Goal: Task Accomplishment & Management: Manage account settings

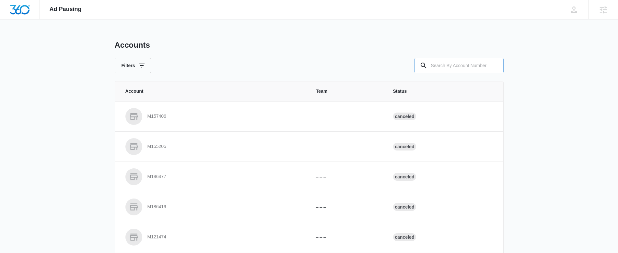
click at [459, 60] on input "text" at bounding box center [458, 66] width 89 height 16
paste input "M183229"
type input "M183229"
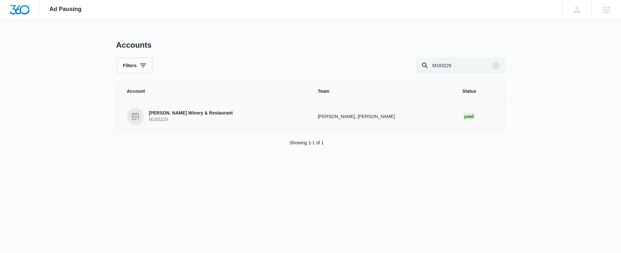
click at [193, 111] on p "Raven's Glenn Winery & Restaurant" at bounding box center [191, 113] width 84 height 6
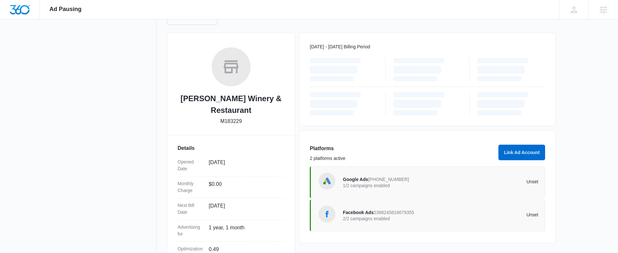
scroll to position [106, 0]
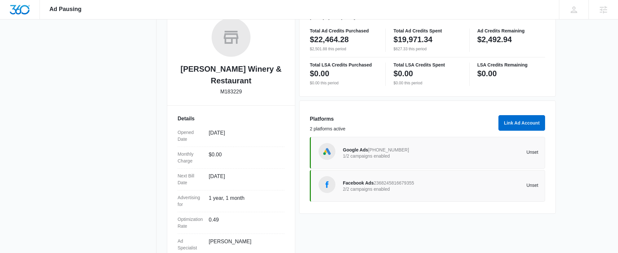
click at [382, 178] on div "Facebook Ads 2368245816679355 2/2 campaigns enabled Unset" at bounding box center [440, 186] width 195 height 18
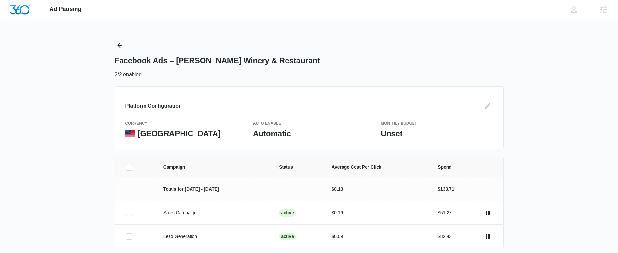
scroll to position [26, 0]
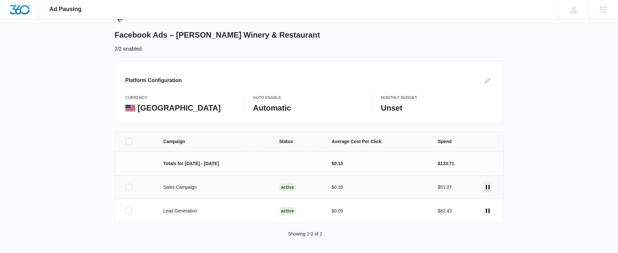
click at [488, 187] on icon "actions.pause" at bounding box center [488, 187] width 4 height 5
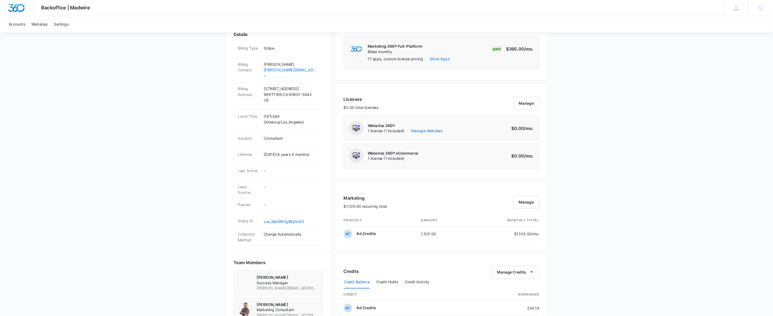
scroll to position [196, 0]
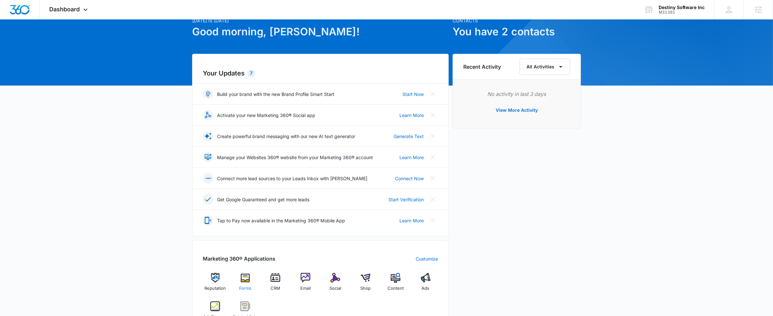
scroll to position [42, 0]
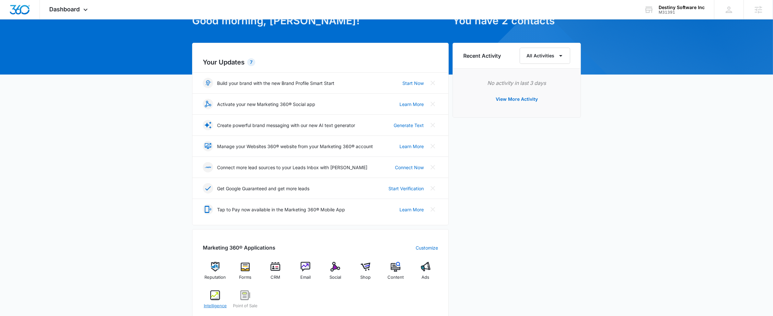
click at [224, 296] on div "Intelligence" at bounding box center [215, 301] width 25 height 23
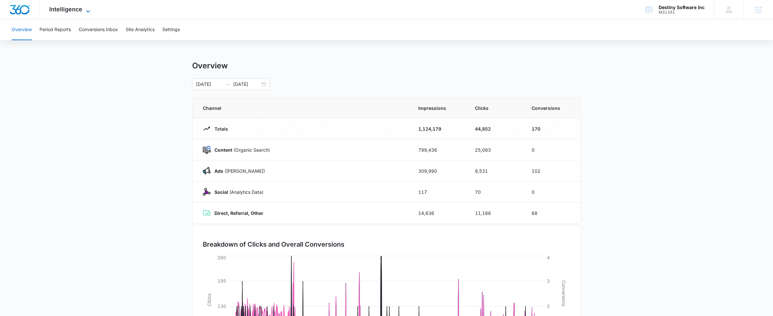
click at [88, 7] on icon at bounding box center [88, 11] width 8 height 8
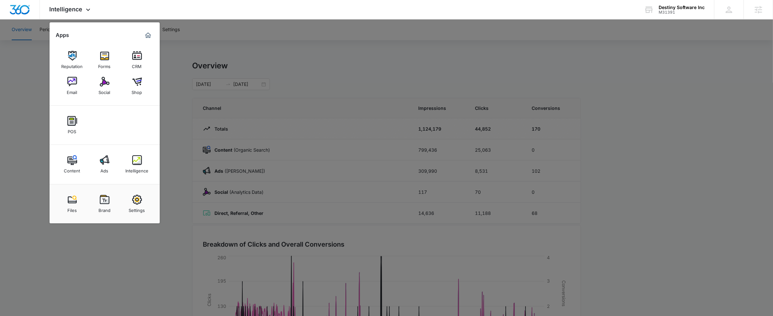
click at [95, 158] on link "Ads" at bounding box center [104, 164] width 25 height 25
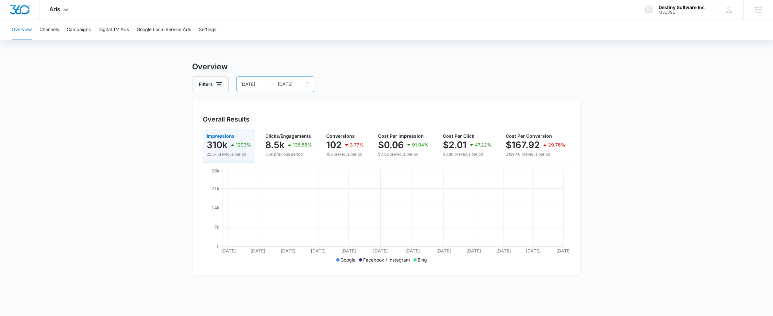
click at [265, 87] on input "01/01/2023" at bounding box center [253, 84] width 27 height 7
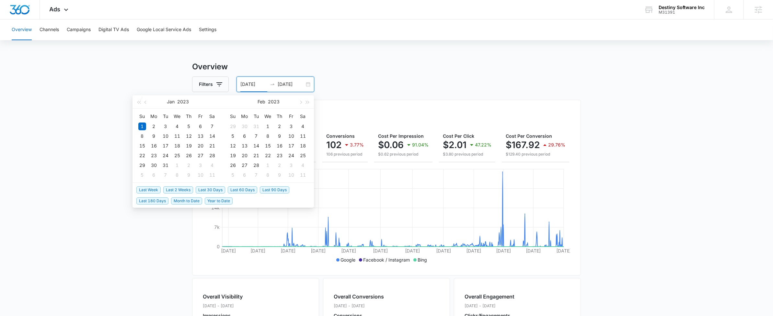
click at [214, 188] on span "Last 30 Days" at bounding box center [210, 189] width 29 height 7
type input "07/16/2025"
type input "08/15/2025"
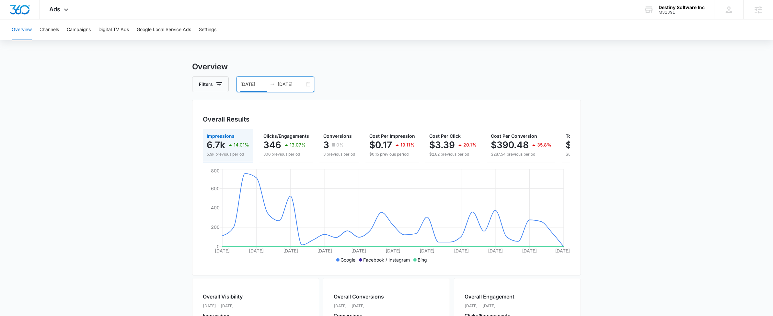
click at [275, 84] on div at bounding box center [272, 84] width 10 height 5
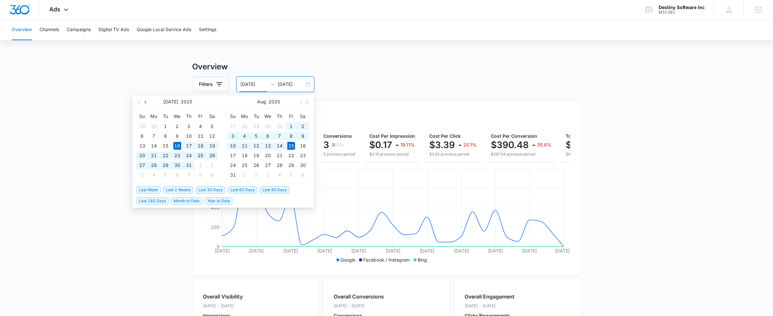
click at [146, 101] on span "button" at bounding box center [146, 101] width 3 height 3
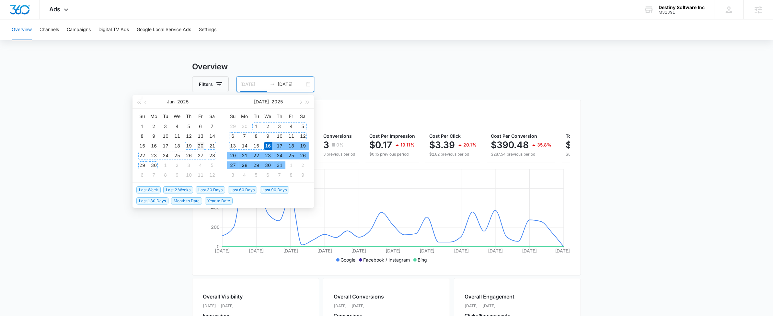
type input "06/20/2025"
click at [198, 147] on div "20" at bounding box center [201, 146] width 8 height 8
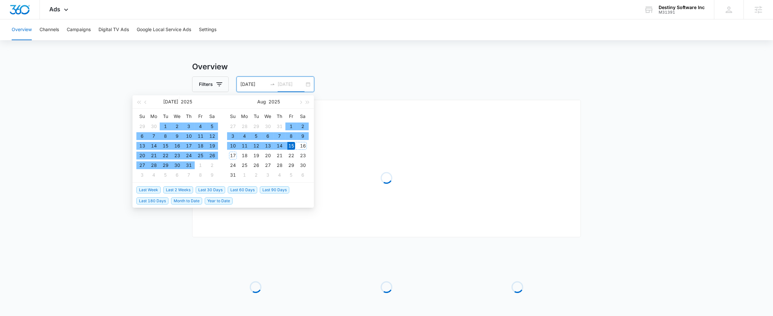
type input "08/15/2025"
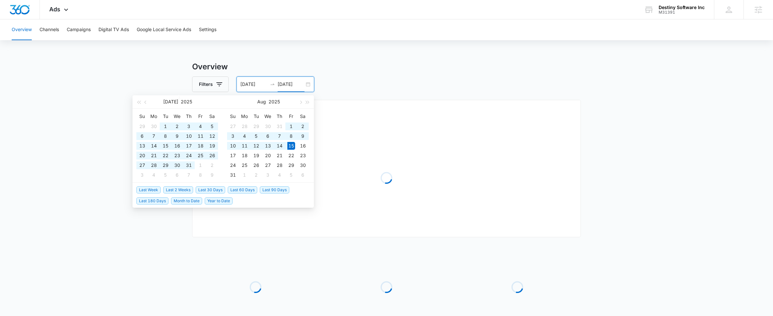
click at [493, 81] on div "Filters 06/20/2025 08/15/2025" at bounding box center [386, 84] width 389 height 16
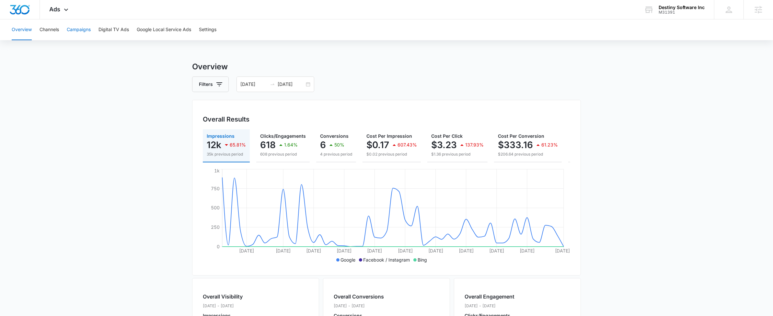
click at [78, 25] on button "Campaigns" at bounding box center [79, 29] width 24 height 21
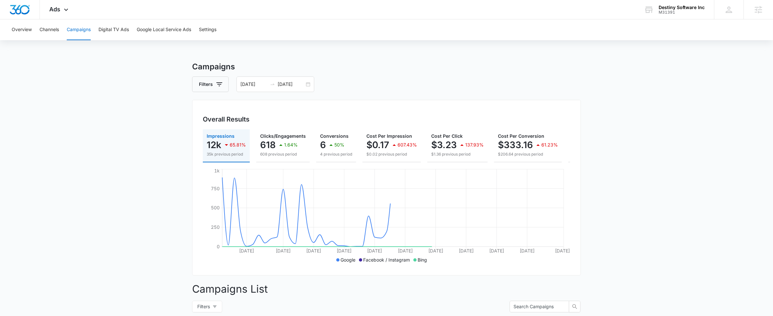
scroll to position [213, 0]
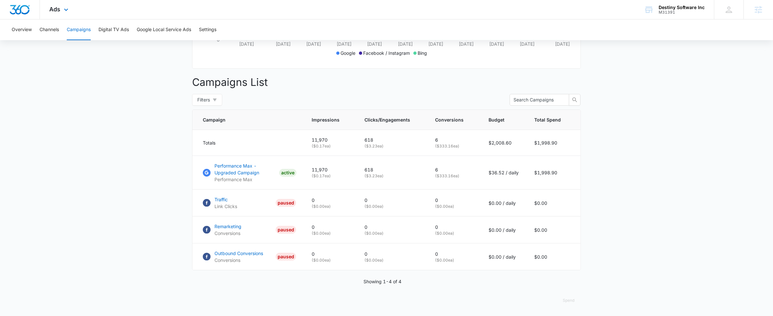
click at [60, 11] on div "Ads Apps Reputation Forms CRM Email Social Shop POS Content Ads Intelligence Fi…" at bounding box center [60, 9] width 40 height 19
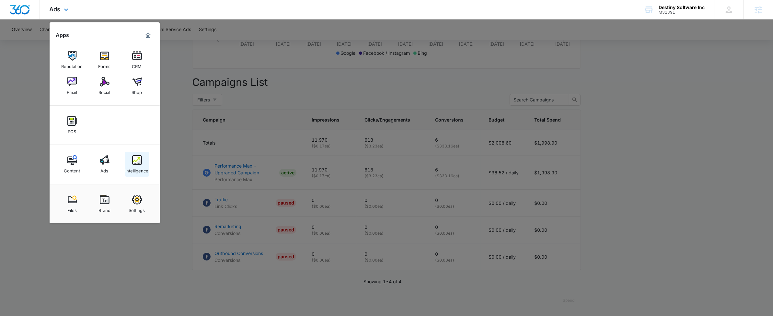
click at [136, 157] on img at bounding box center [137, 160] width 10 height 10
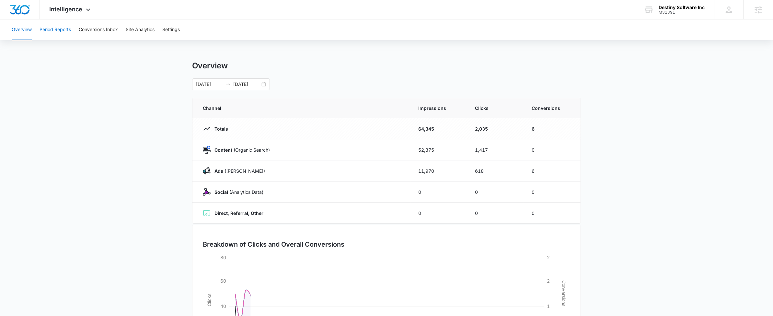
click at [69, 30] on button "Period Reports" at bounding box center [55, 29] width 31 height 21
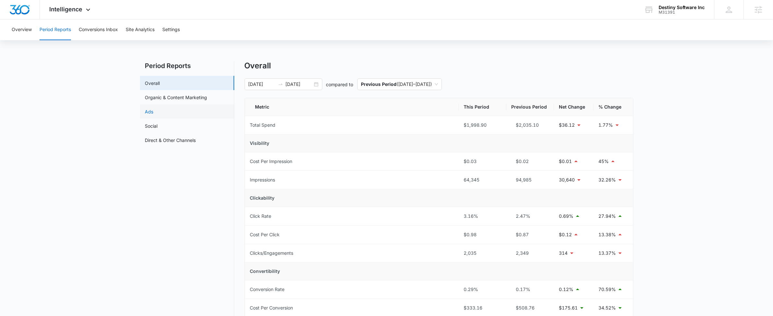
click at [154, 112] on link "Ads" at bounding box center [149, 111] width 8 height 7
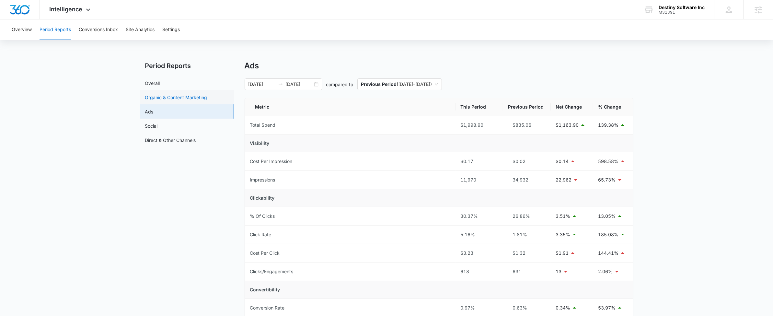
click at [177, 97] on link "Organic & Content Marketing" at bounding box center [176, 97] width 62 height 7
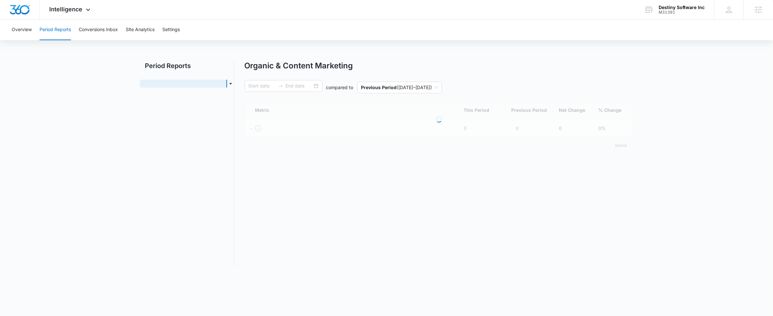
type input "06/20/2025"
type input "08/15/2025"
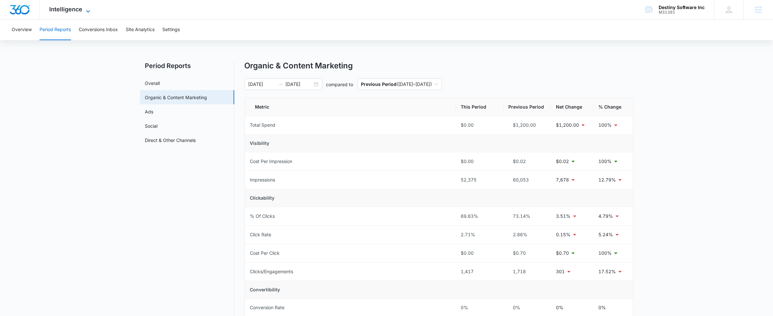
click at [85, 8] on icon at bounding box center [88, 11] width 8 height 8
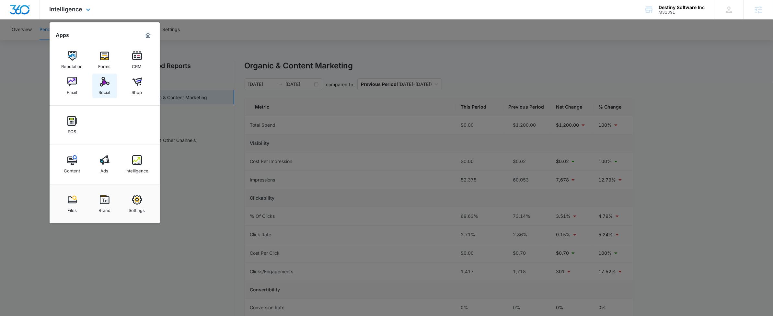
click at [107, 91] on div "Social" at bounding box center [105, 91] width 12 height 8
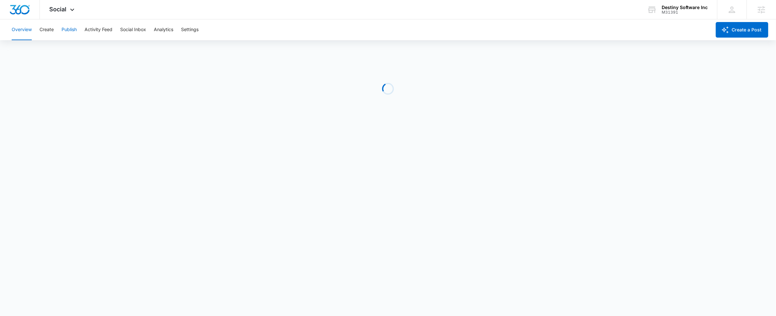
click at [66, 35] on button "Publish" at bounding box center [69, 29] width 15 height 21
drag, startPoint x: 39, startPoint y: 45, endPoint x: 35, endPoint y: 47, distance: 4.2
click at [38, 45] on div "Calendar Schedules" at bounding box center [387, 50] width 758 height 18
click at [24, 49] on button "Calendar" at bounding box center [21, 50] width 19 height 18
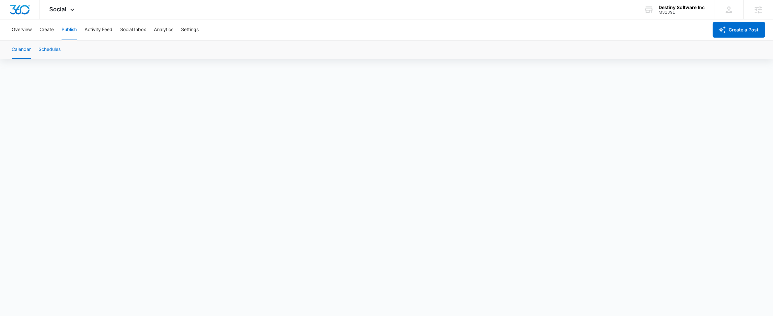
click at [52, 48] on button "Schedules" at bounding box center [50, 50] width 22 height 18
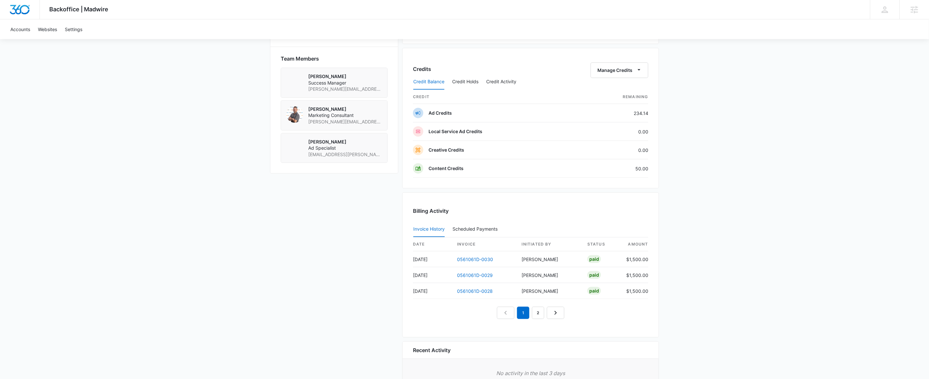
scroll to position [499, 0]
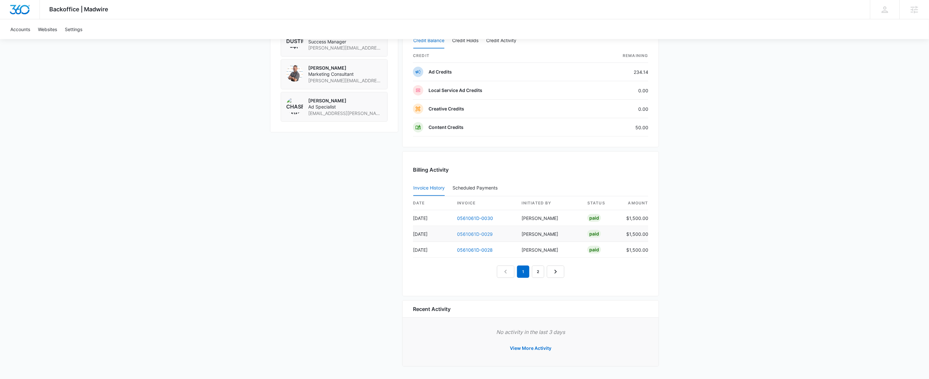
click at [475, 231] on link "0561061D-0029" at bounding box center [475, 234] width 36 height 6
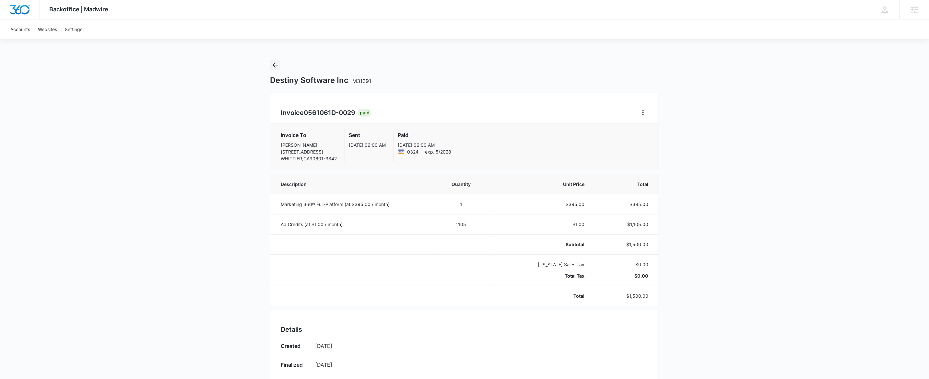
click at [274, 65] on icon "Back" at bounding box center [275, 65] width 5 height 5
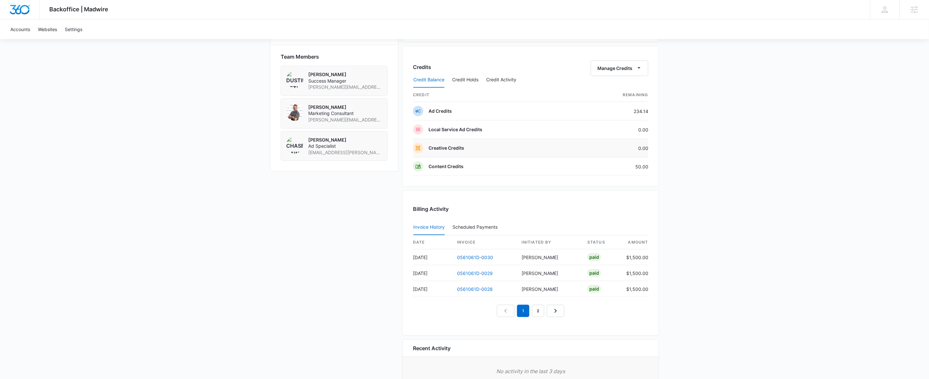
scroll to position [463, 0]
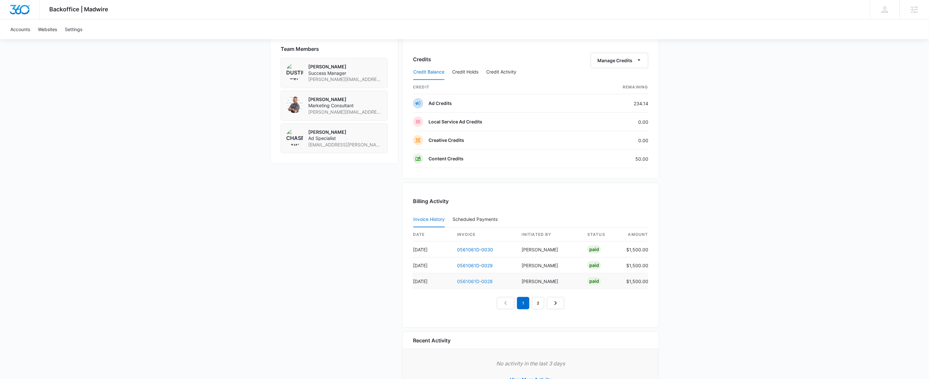
click at [473, 283] on link "0561061D-0028" at bounding box center [475, 282] width 36 height 6
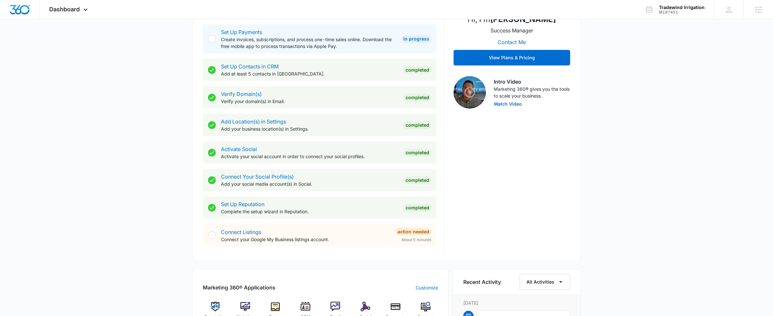
scroll to position [178, 0]
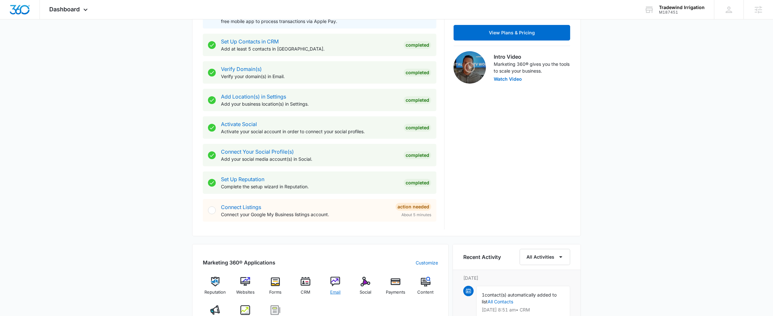
click at [337, 281] on img at bounding box center [335, 282] width 10 height 10
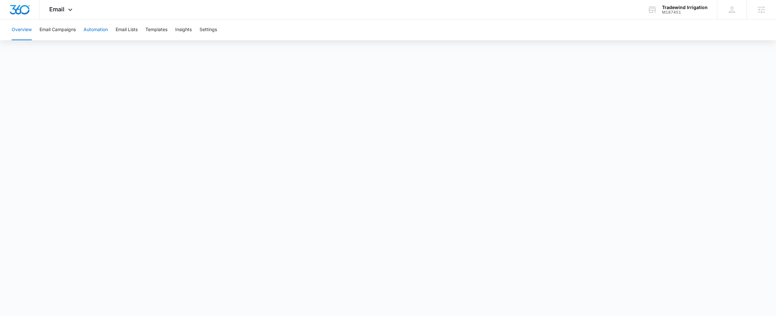
click at [97, 32] on button "Automation" at bounding box center [96, 29] width 24 height 21
click at [122, 29] on button "Email Lists" at bounding box center [127, 29] width 22 height 21
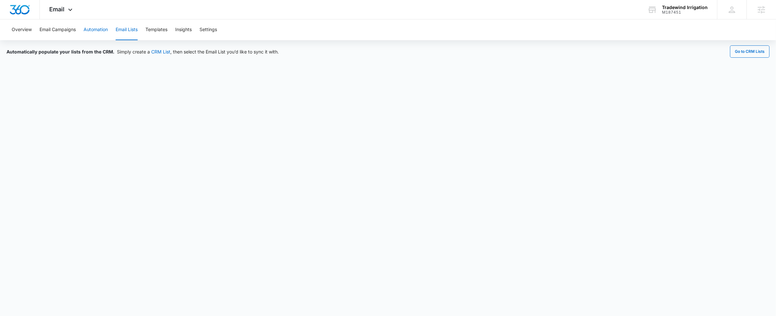
click at [94, 31] on button "Automation" at bounding box center [96, 29] width 24 height 21
click at [133, 29] on button "Email Lists" at bounding box center [127, 29] width 22 height 21
click at [99, 31] on button "Automation" at bounding box center [96, 29] width 24 height 21
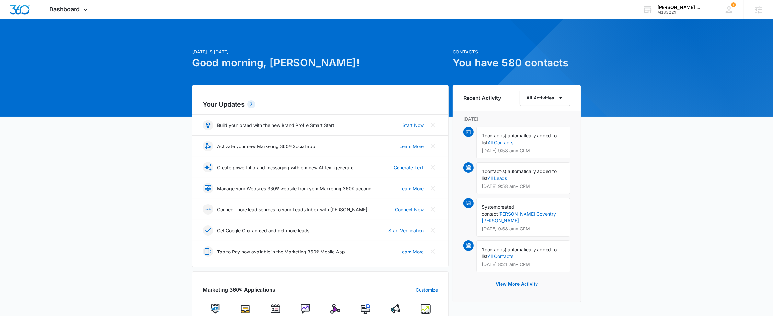
scroll to position [145, 0]
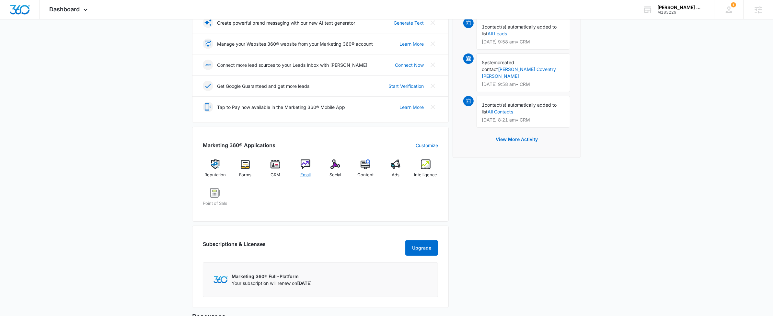
click at [312, 171] on div "Email" at bounding box center [305, 170] width 25 height 23
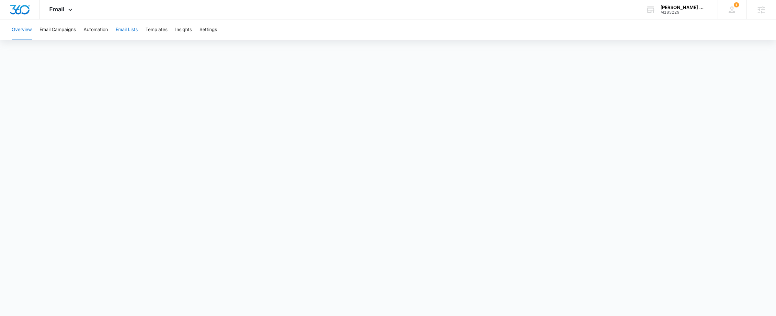
click at [120, 28] on button "Email Lists" at bounding box center [127, 29] width 22 height 21
click at [93, 28] on button "Automation" at bounding box center [96, 29] width 24 height 21
click at [65, 11] on div "Email Apps Reputation Forms CRM Email Social POS Content Ads Intelligence Files…" at bounding box center [62, 9] width 44 height 19
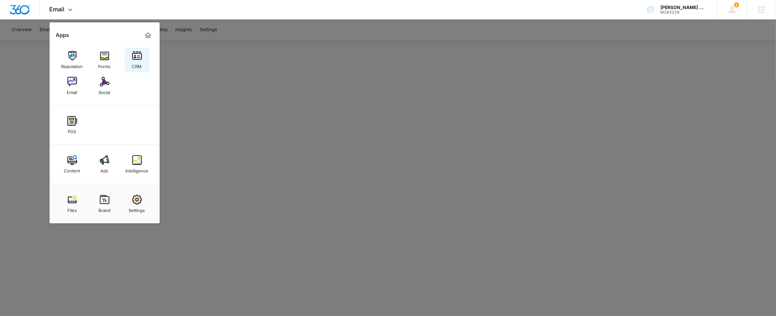
click at [130, 64] on link "CRM" at bounding box center [137, 60] width 25 height 25
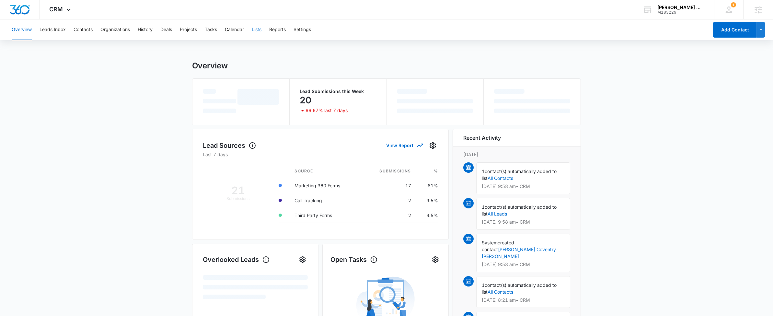
click at [256, 28] on button "Lists" at bounding box center [257, 29] width 10 height 21
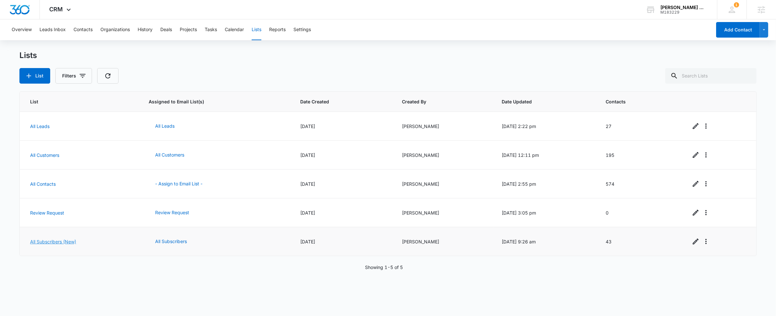
click at [49, 239] on link "All Subscribers (New)" at bounding box center [53, 242] width 46 height 6
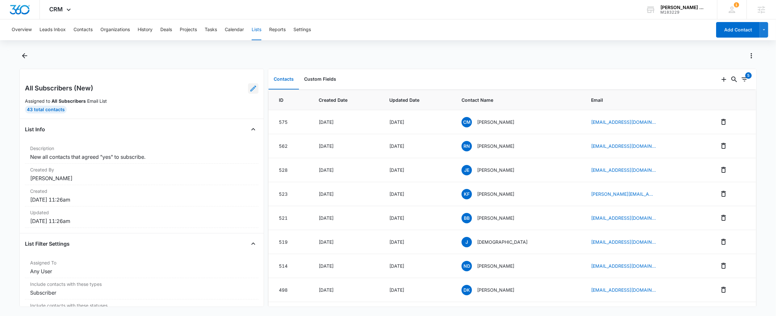
click at [250, 86] on icon at bounding box center [253, 89] width 8 height 8
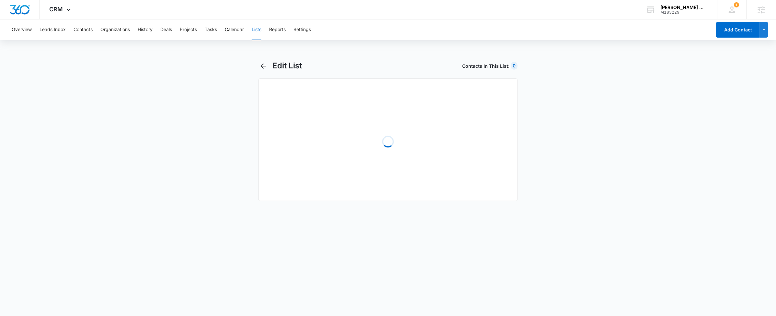
select select "31"
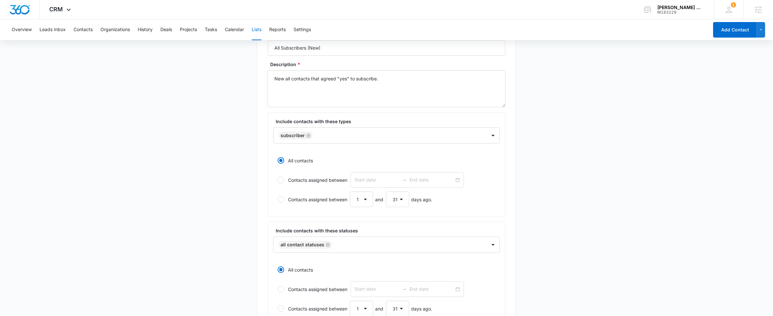
scroll to position [62, 0]
click at [307, 137] on icon "Remove Subscriber" at bounding box center [308, 135] width 5 height 5
click at [313, 136] on div at bounding box center [378, 136] width 199 height 8
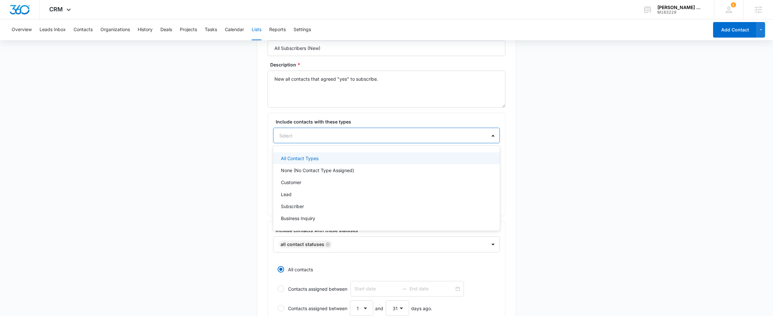
click at [337, 157] on div "All Contact Types" at bounding box center [386, 158] width 210 height 7
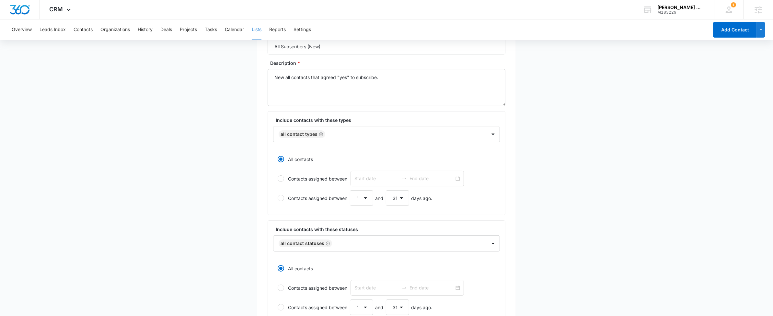
click at [209, 144] on main "Edit List Contacts In This List : 0 List Name * All Subscribers (New) Descripti…" at bounding box center [386, 240] width 773 height 486
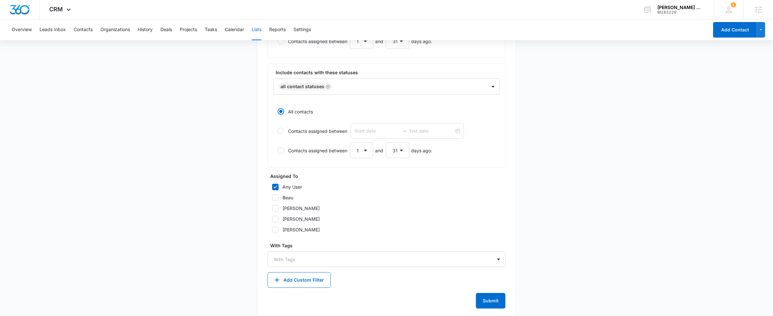
scroll to position [232, 0]
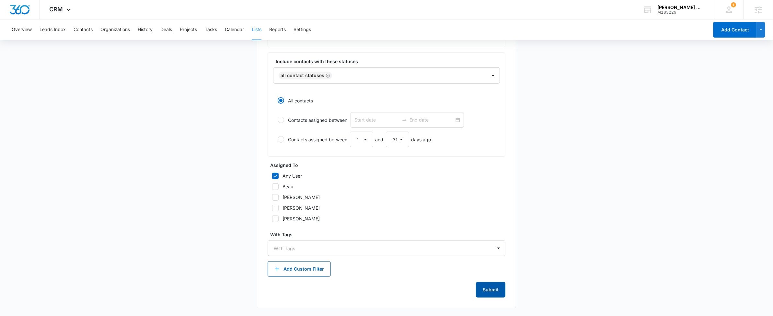
click at [492, 293] on button "Submit" at bounding box center [490, 290] width 29 height 16
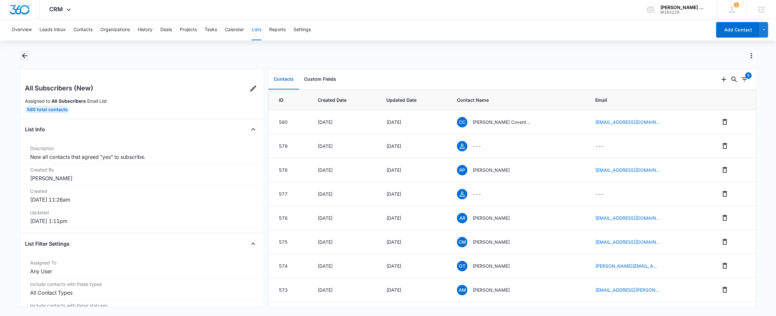
click at [27, 56] on icon "Back" at bounding box center [25, 56] width 8 height 8
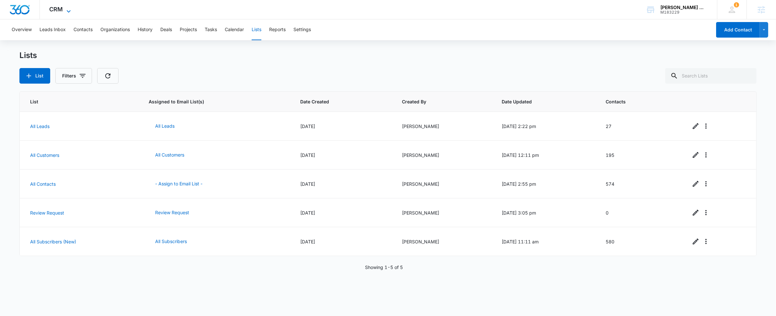
click at [69, 7] on icon at bounding box center [69, 11] width 8 height 8
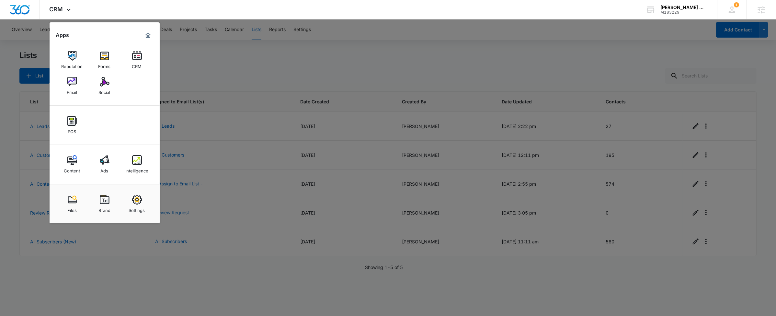
click at [295, 282] on div at bounding box center [388, 158] width 776 height 316
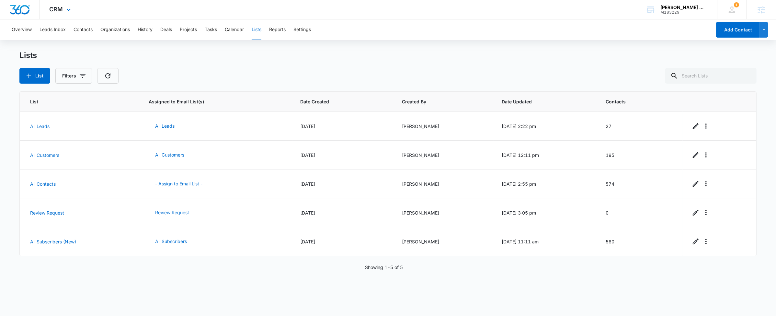
click at [73, 6] on div "CRM Apps Reputation Forms CRM Email Social POS Content Ads Intelligence Files B…" at bounding box center [61, 9] width 42 height 19
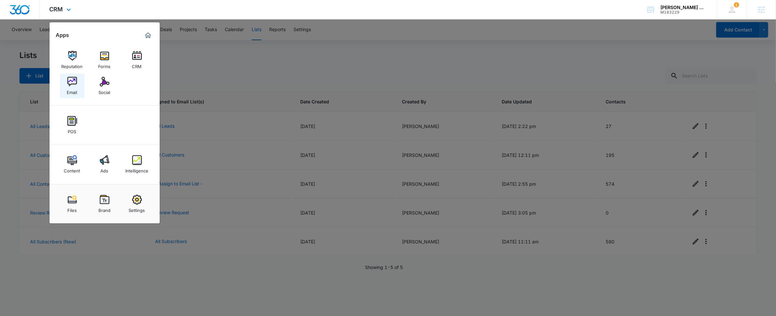
click at [80, 82] on link "Email" at bounding box center [72, 86] width 25 height 25
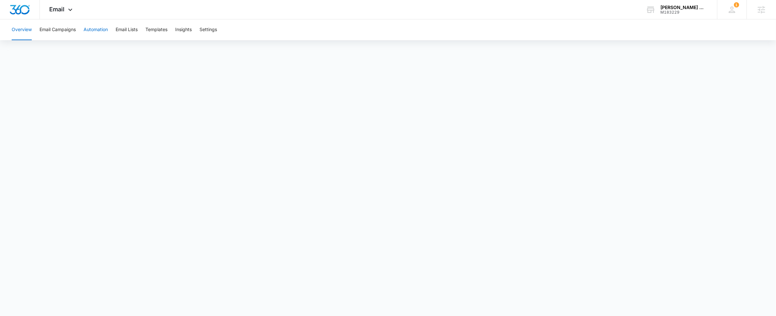
click at [87, 29] on button "Automation" at bounding box center [96, 29] width 24 height 21
click at [130, 25] on button "Email Lists" at bounding box center [127, 29] width 22 height 21
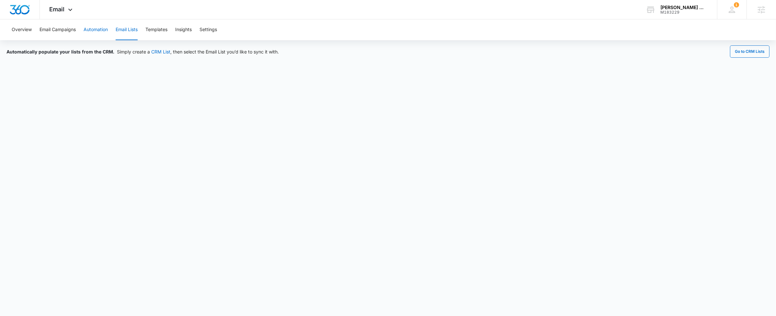
click at [97, 33] on button "Automation" at bounding box center [96, 29] width 24 height 21
click at [68, 10] on icon at bounding box center [70, 11] width 8 height 8
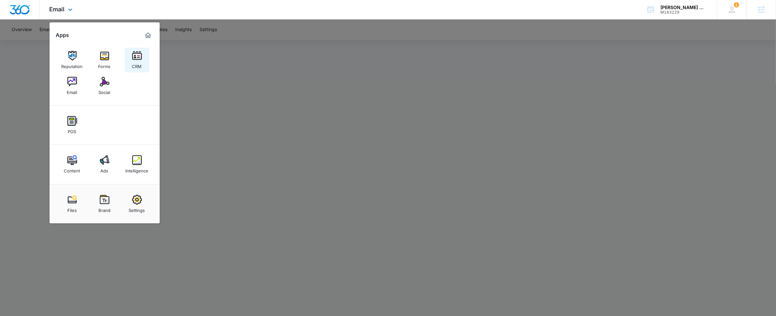
click at [137, 57] on img at bounding box center [137, 56] width 10 height 10
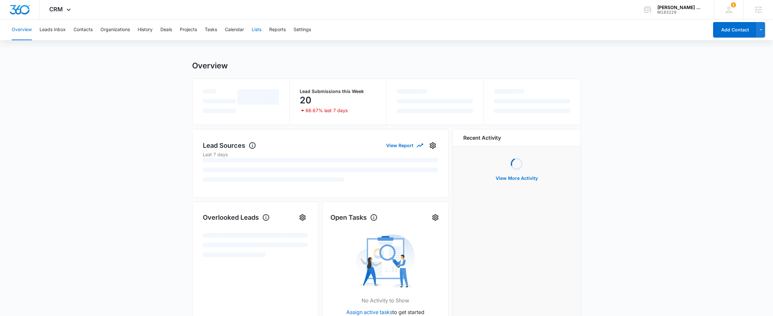
click at [256, 30] on button "Lists" at bounding box center [257, 29] width 10 height 21
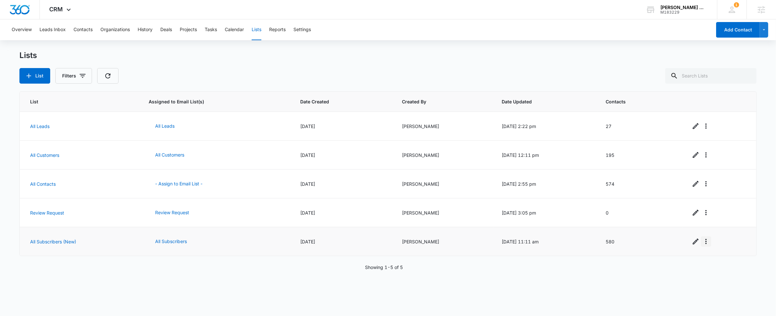
click at [707, 239] on icon "Overflow Menu" at bounding box center [706, 242] width 8 height 8
click at [714, 261] on div "Refresh List" at bounding box center [723, 260] width 29 height 5
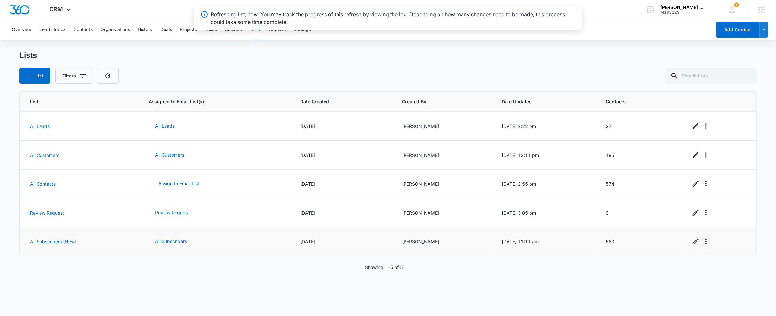
click at [708, 239] on icon "Overflow Menu" at bounding box center [706, 242] width 8 height 8
click at [718, 268] on div "View List Log" at bounding box center [723, 269] width 29 height 5
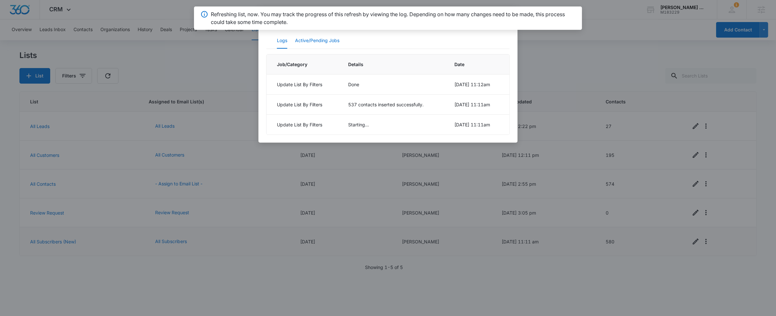
click at [311, 40] on button "Active/Pending Jobs" at bounding box center [317, 41] width 44 height 16
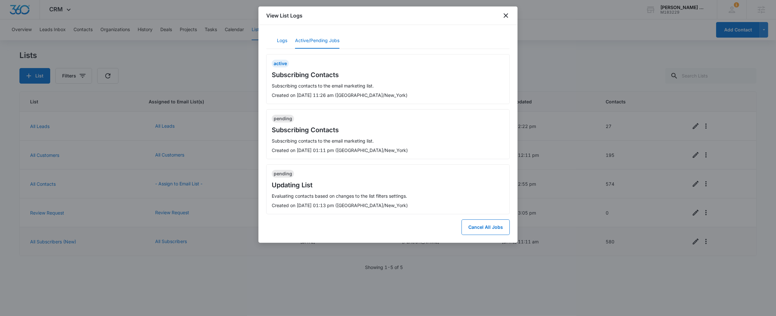
click at [286, 42] on button "Logs" at bounding box center [282, 41] width 10 height 16
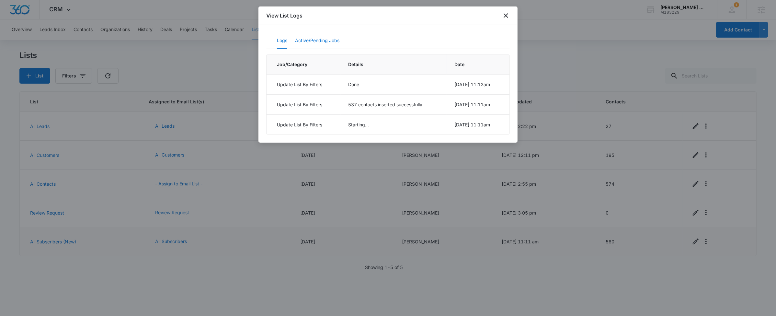
click at [310, 40] on button "Active/Pending Jobs" at bounding box center [317, 41] width 44 height 16
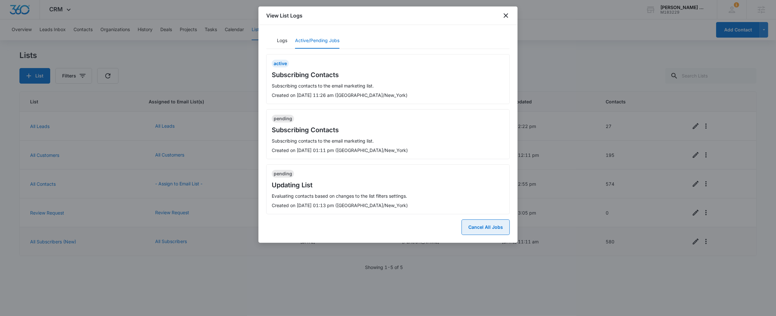
click at [494, 230] on button "Cancel All Jobs" at bounding box center [486, 227] width 48 height 16
click at [503, 202] on button "Yes" at bounding box center [501, 201] width 17 height 12
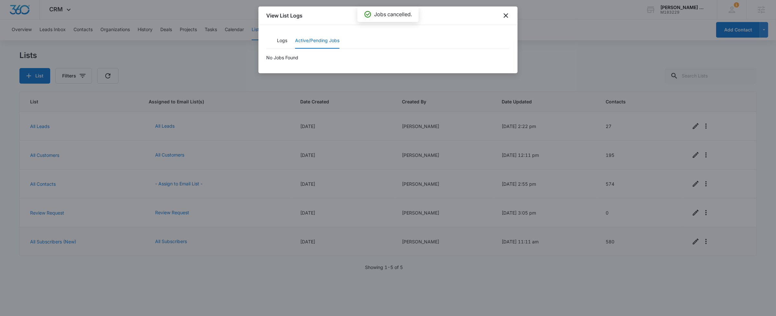
click at [270, 46] on div "Logs Active/Pending Jobs" at bounding box center [388, 41] width 244 height 16
click at [282, 40] on button "Logs" at bounding box center [282, 41] width 10 height 16
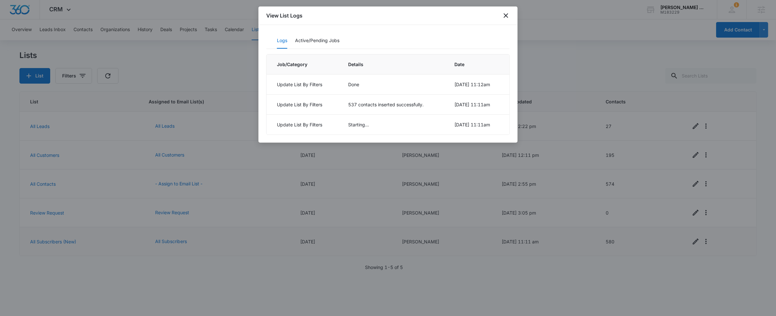
click at [507, 11] on div "View List Logs" at bounding box center [388, 15] width 259 height 18
click at [507, 13] on icon "close" at bounding box center [506, 16] width 8 height 8
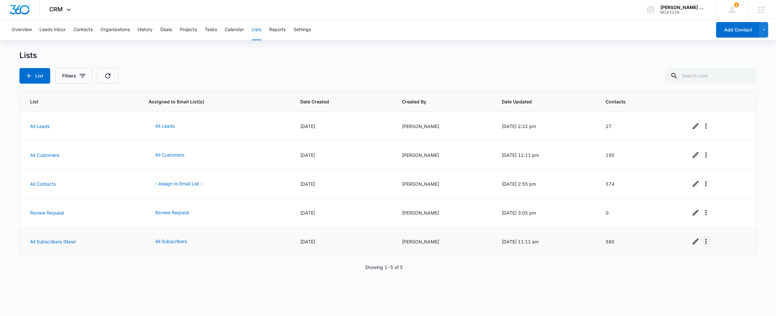
click at [707, 242] on icon "Overflow Menu" at bounding box center [706, 242] width 8 height 8
click at [718, 259] on div "Refresh List" at bounding box center [723, 260] width 29 height 5
click at [704, 242] on icon "Overflow Menu" at bounding box center [706, 242] width 8 height 8
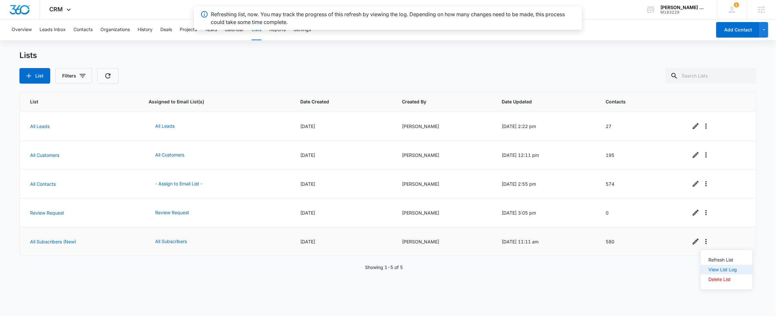
click at [719, 267] on div "View List Log" at bounding box center [723, 269] width 29 height 5
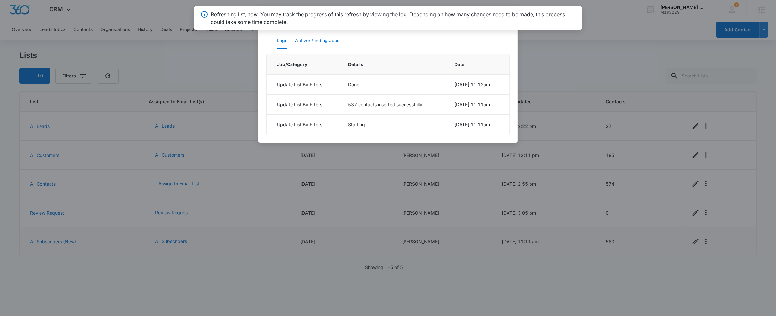
click at [310, 44] on button "Active/Pending Jobs" at bounding box center [317, 41] width 44 height 16
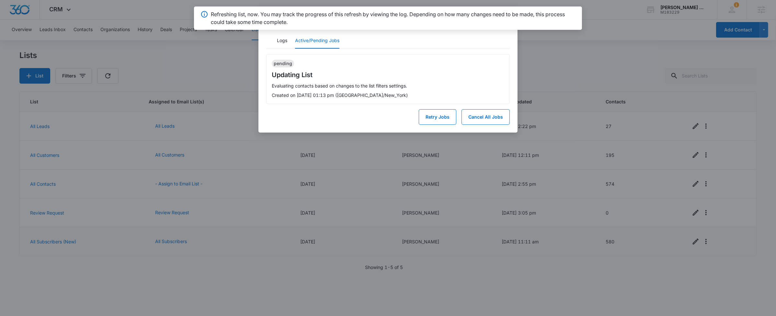
click at [299, 41] on button "Active/Pending Jobs" at bounding box center [317, 41] width 44 height 16
click at [448, 121] on button "Retry Jobs" at bounding box center [438, 117] width 38 height 16
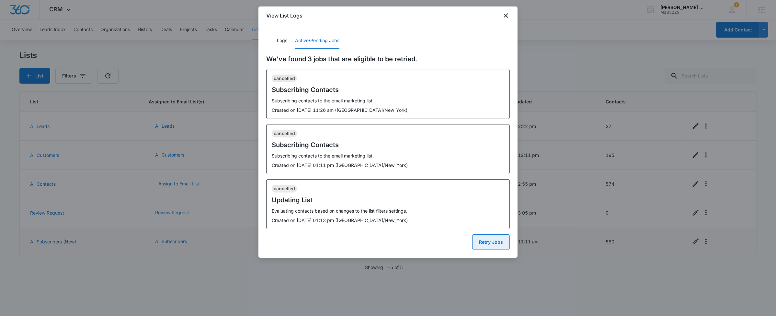
click at [493, 238] on button "Retry Jobs" at bounding box center [491, 242] width 38 height 16
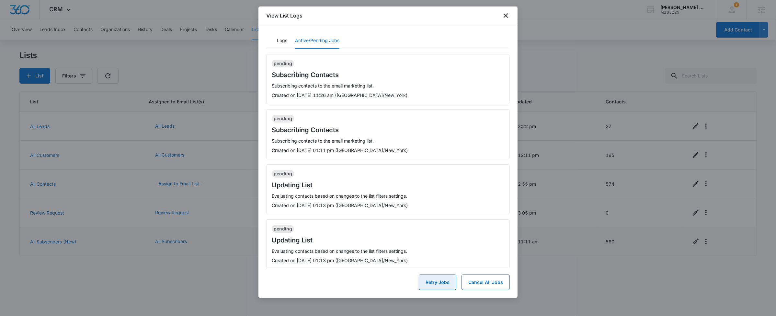
click at [450, 288] on button "Retry Jobs" at bounding box center [438, 282] width 38 height 16
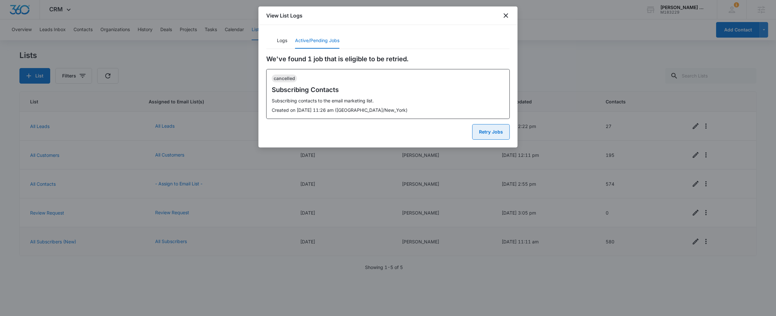
click at [484, 134] on button "Retry Jobs" at bounding box center [491, 132] width 38 height 16
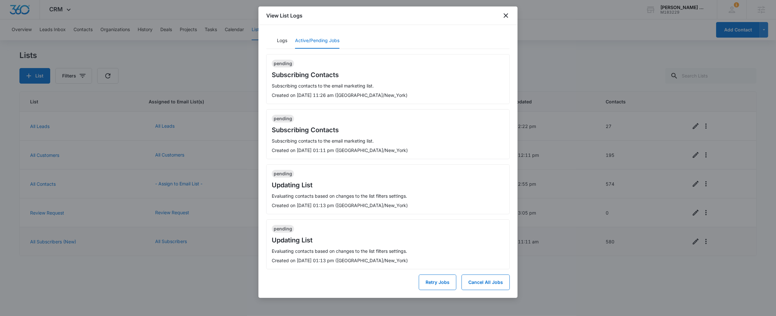
click at [591, 276] on div at bounding box center [388, 158] width 776 height 316
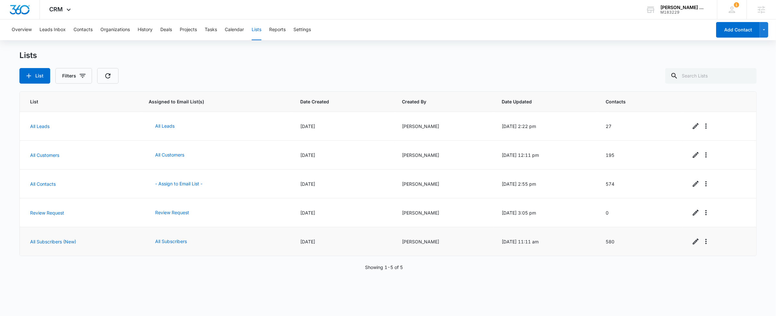
click at [592, 278] on div "List Assigned to Email List(s) Date Created Created By Date Updated Contacts Al…" at bounding box center [387, 198] width 737 height 215
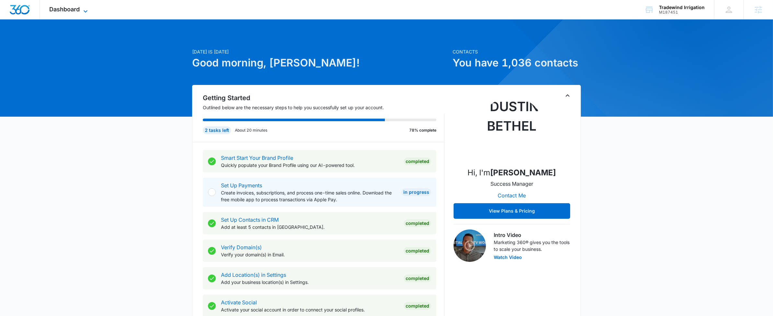
click at [72, 10] on span "Dashboard" at bounding box center [65, 9] width 30 height 7
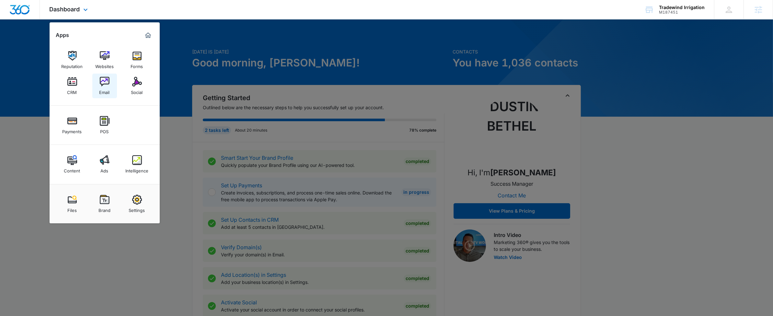
click at [109, 78] on img at bounding box center [105, 82] width 10 height 10
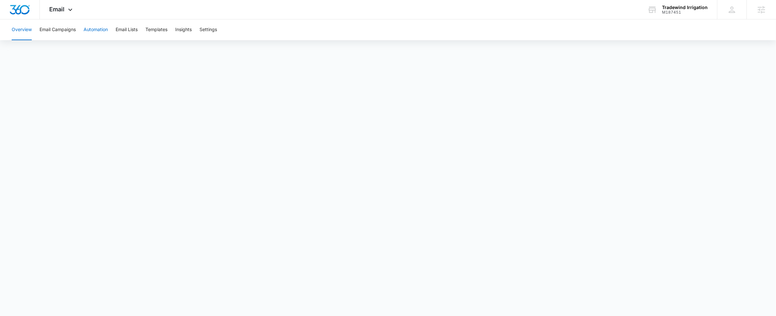
click at [100, 30] on button "Automation" at bounding box center [96, 29] width 24 height 21
click at [127, 33] on button "Email Lists" at bounding box center [127, 29] width 22 height 21
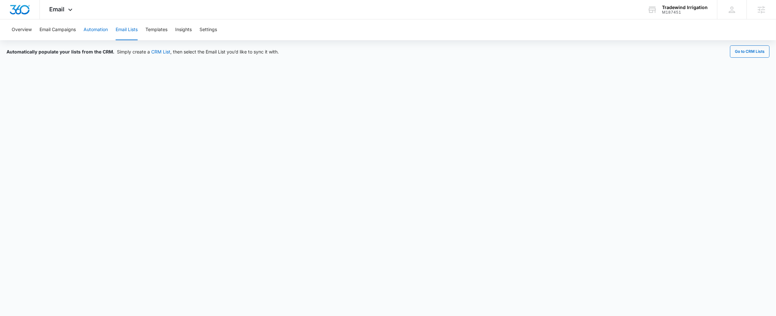
click at [92, 30] on button "Automation" at bounding box center [96, 29] width 24 height 21
click at [93, 27] on button "Automation" at bounding box center [96, 29] width 24 height 21
click at [98, 34] on button "Automation" at bounding box center [96, 29] width 24 height 21
click at [135, 33] on button "Email Lists" at bounding box center [127, 29] width 22 height 21
click at [89, 29] on button "Automation" at bounding box center [96, 29] width 24 height 21
